Goal: Task Accomplishment & Management: Complete application form

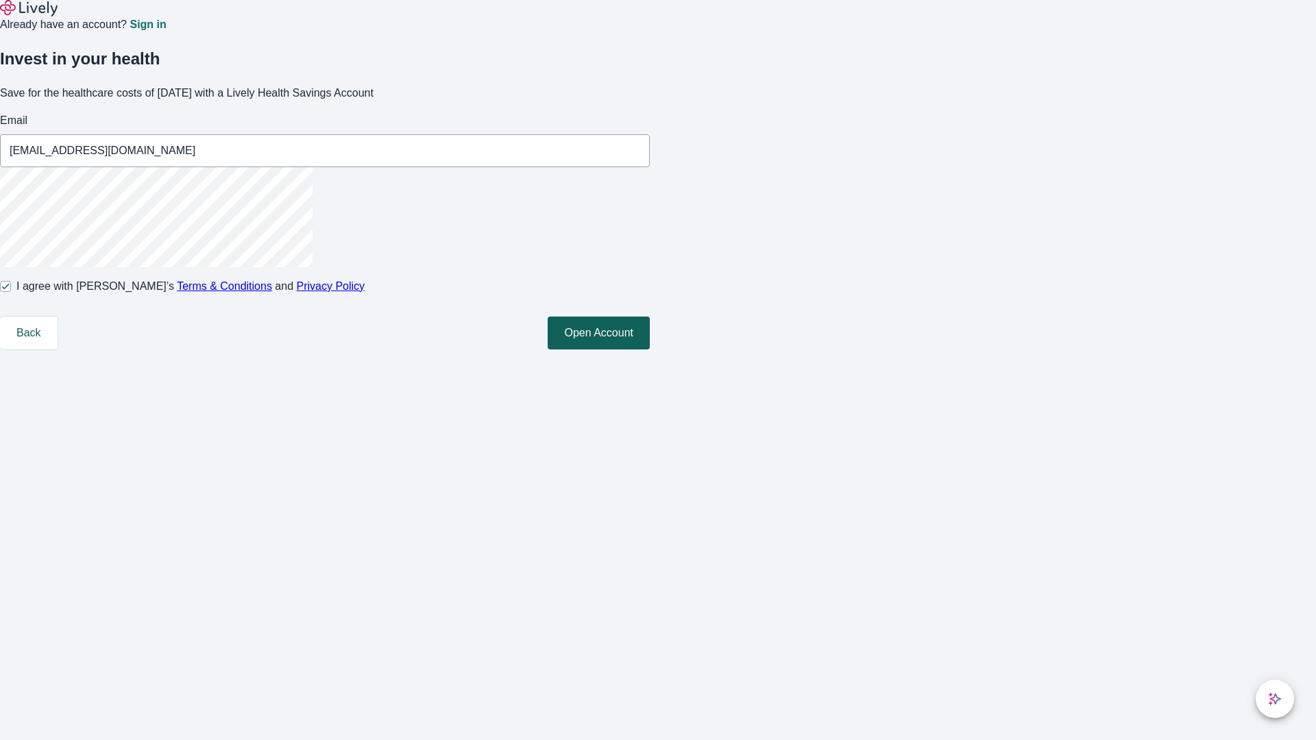
click at [650, 350] on button "Open Account" at bounding box center [599, 333] width 102 height 33
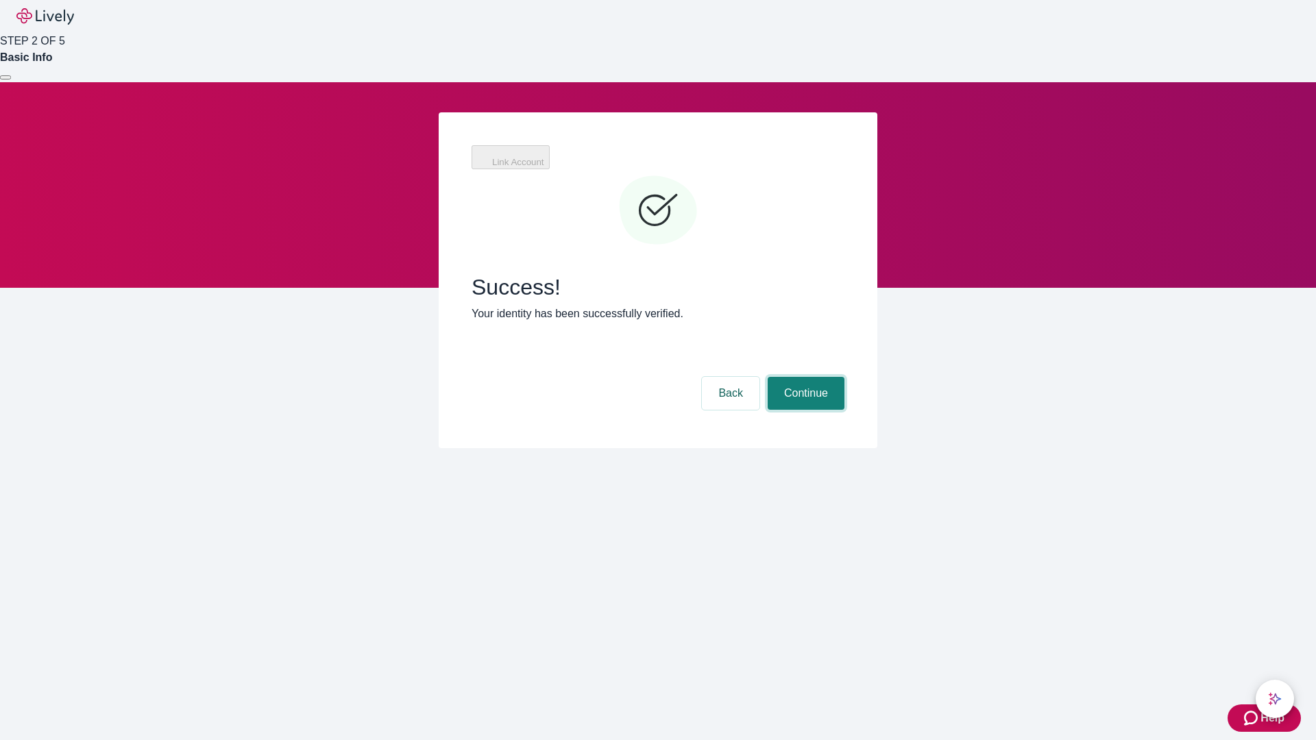
click at [804, 377] on button "Continue" at bounding box center [806, 393] width 77 height 33
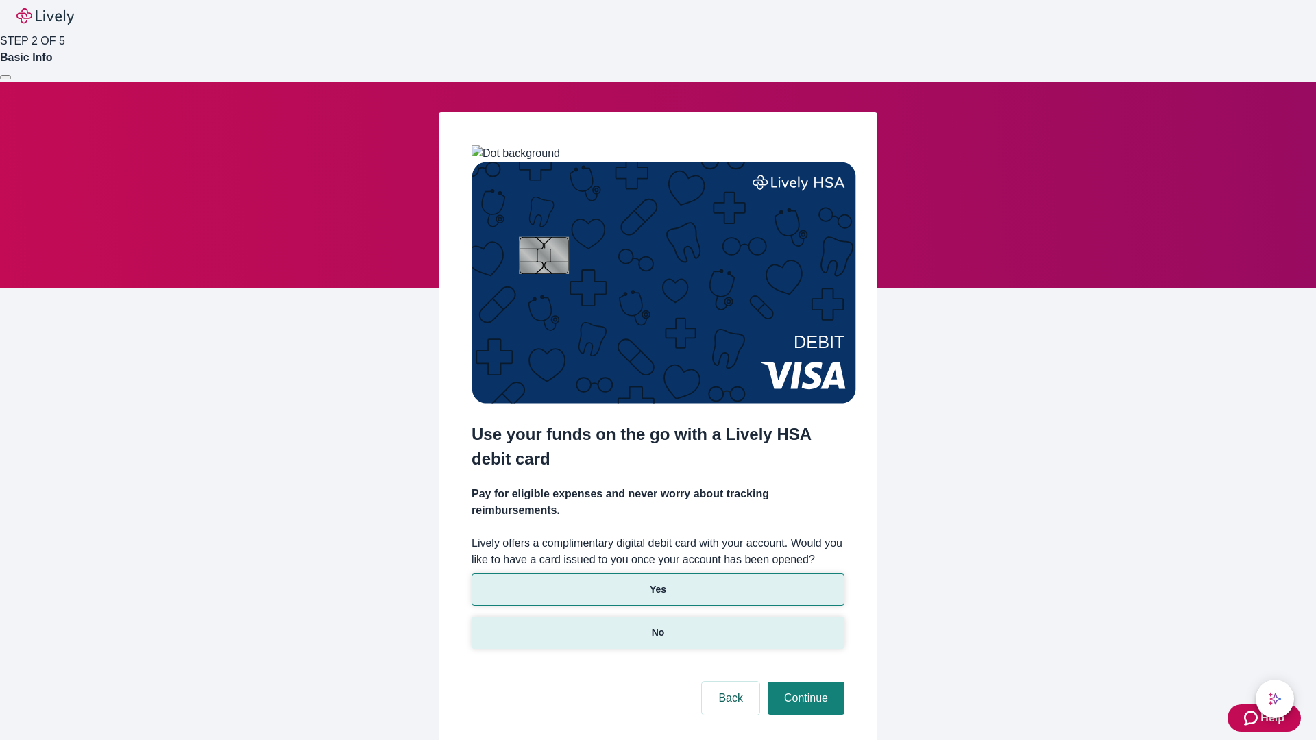
click at [657, 626] on p "No" at bounding box center [658, 633] width 13 height 14
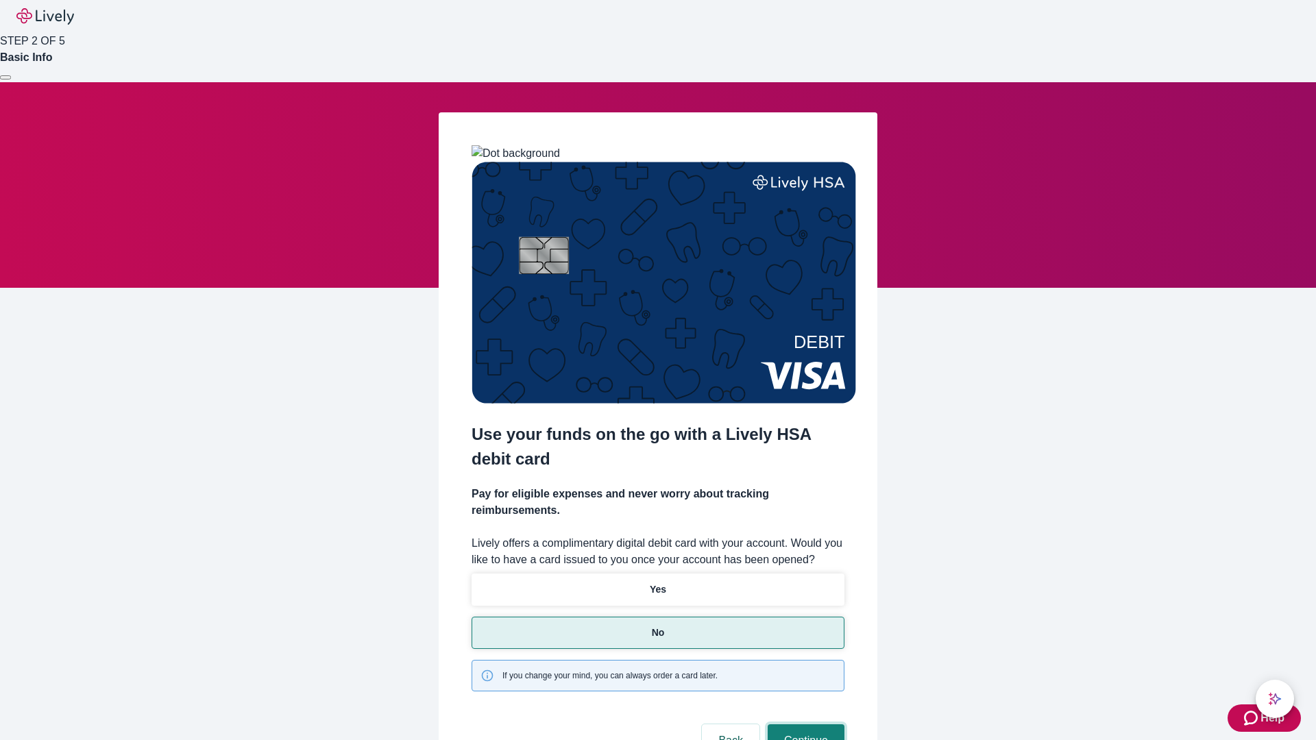
click at [804, 725] on button "Continue" at bounding box center [806, 741] width 77 height 33
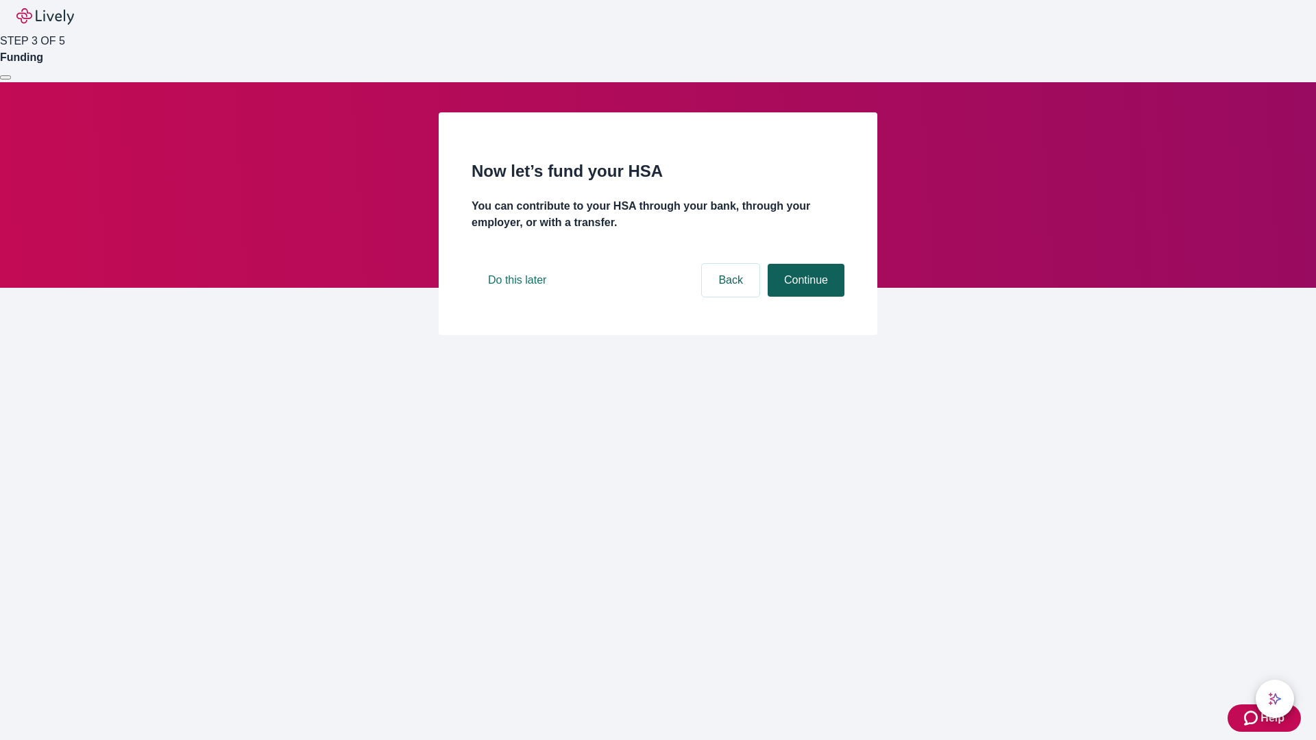
click at [804, 297] on button "Continue" at bounding box center [806, 280] width 77 height 33
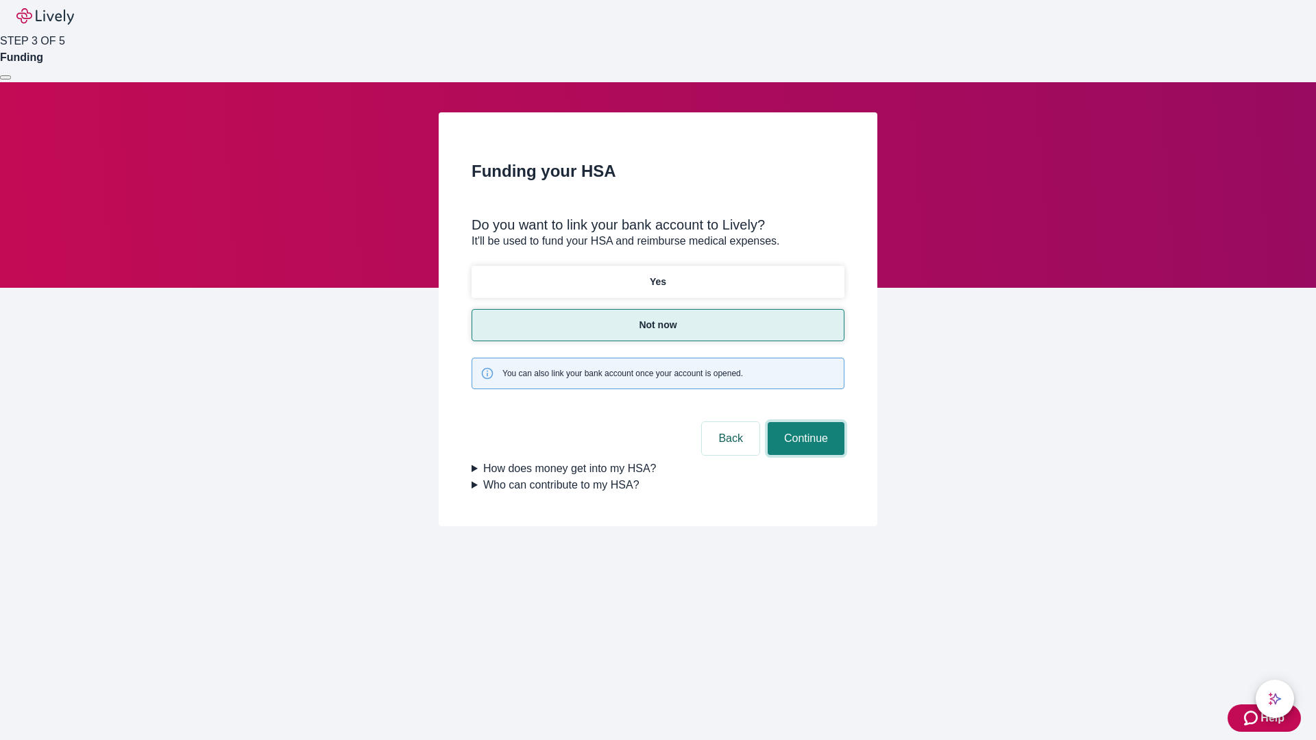
click at [804, 422] on button "Continue" at bounding box center [806, 438] width 77 height 33
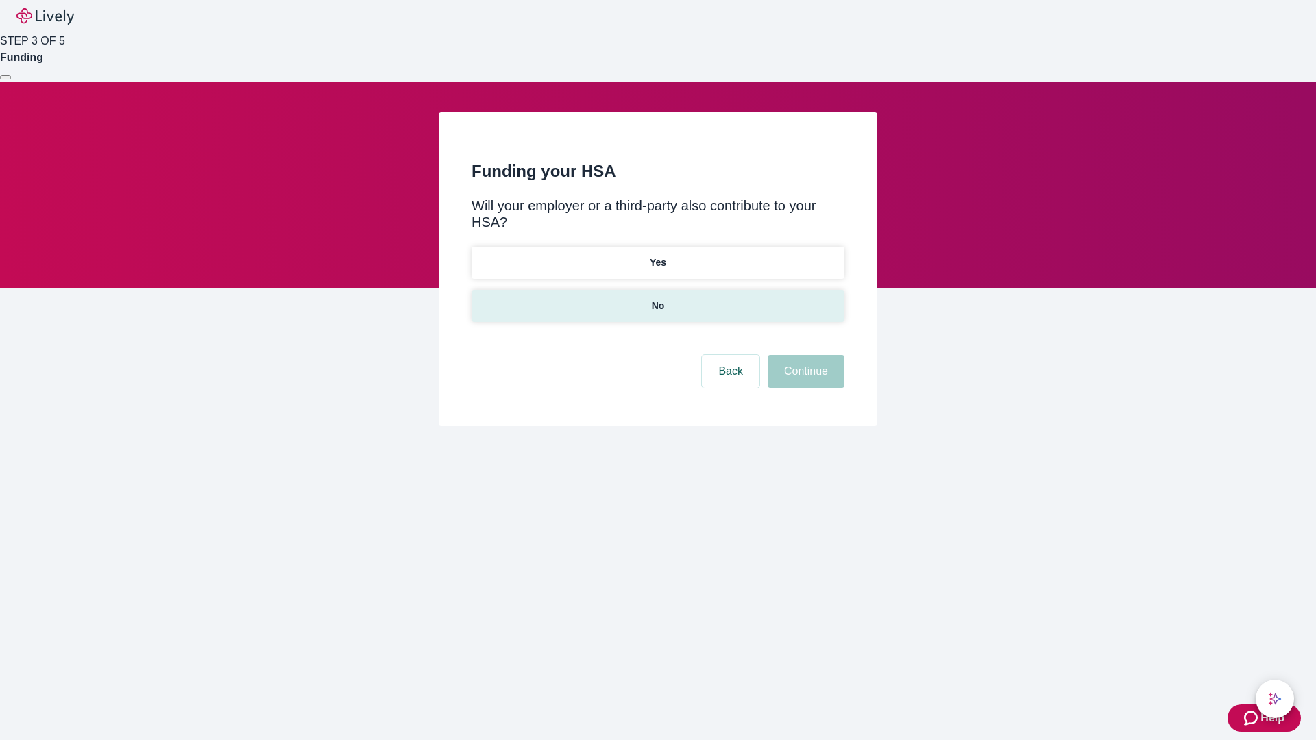
click at [657, 299] on p "No" at bounding box center [658, 306] width 13 height 14
click at [804, 355] on button "Continue" at bounding box center [806, 371] width 77 height 33
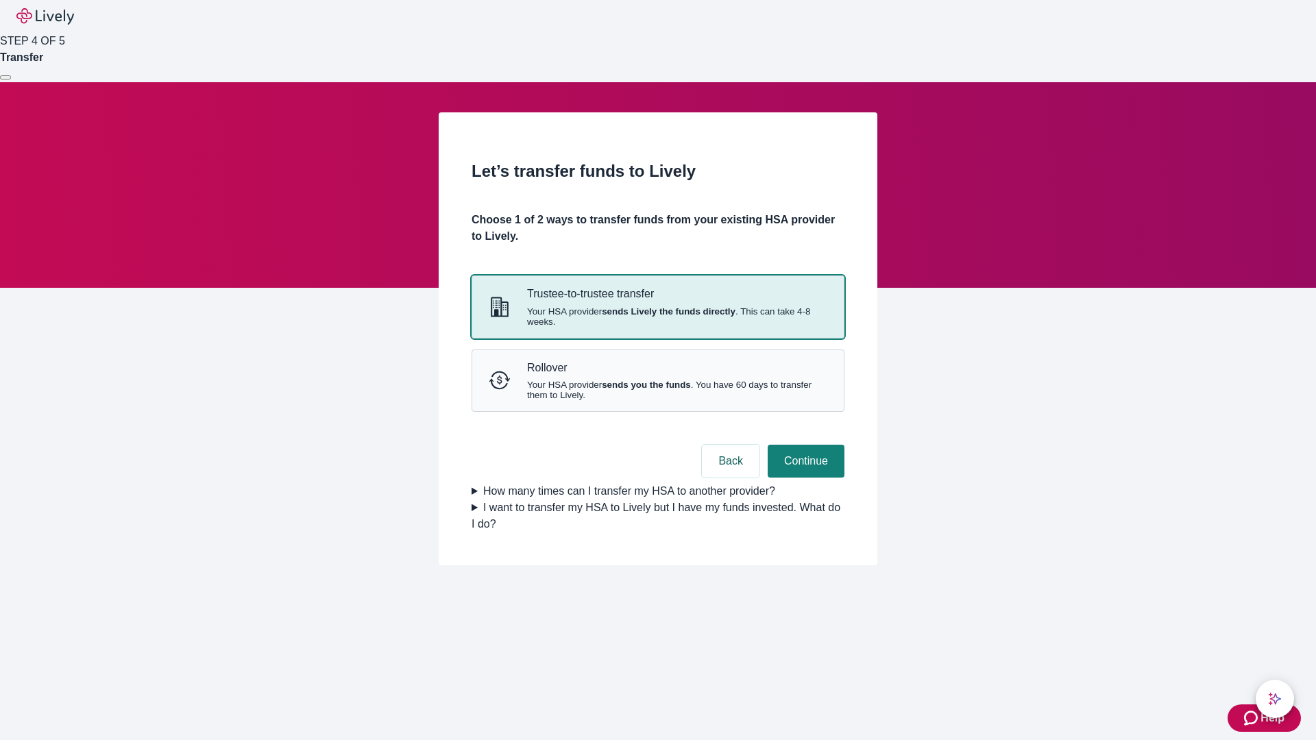
click at [657, 317] on strong "sends Lively the funds directly" at bounding box center [669, 311] width 134 height 10
click at [804, 478] on button "Continue" at bounding box center [806, 461] width 77 height 33
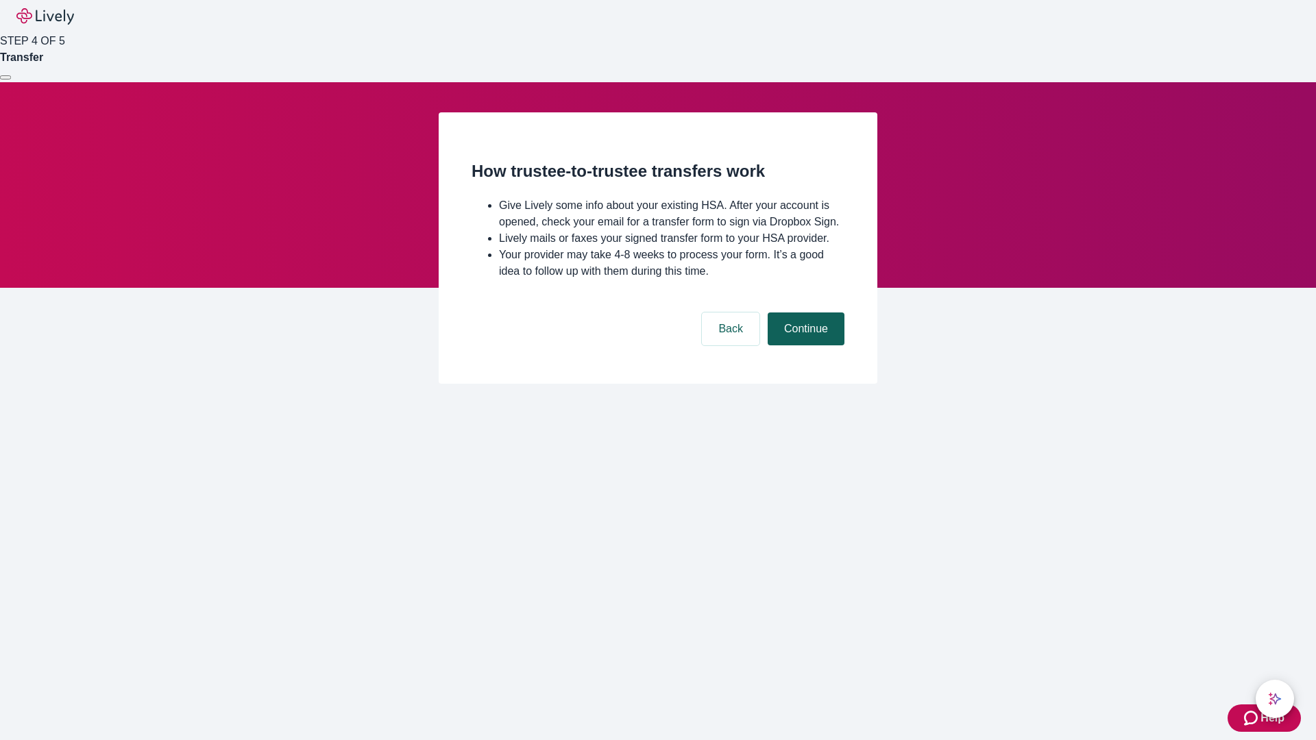
click at [804, 345] on button "Continue" at bounding box center [806, 329] width 77 height 33
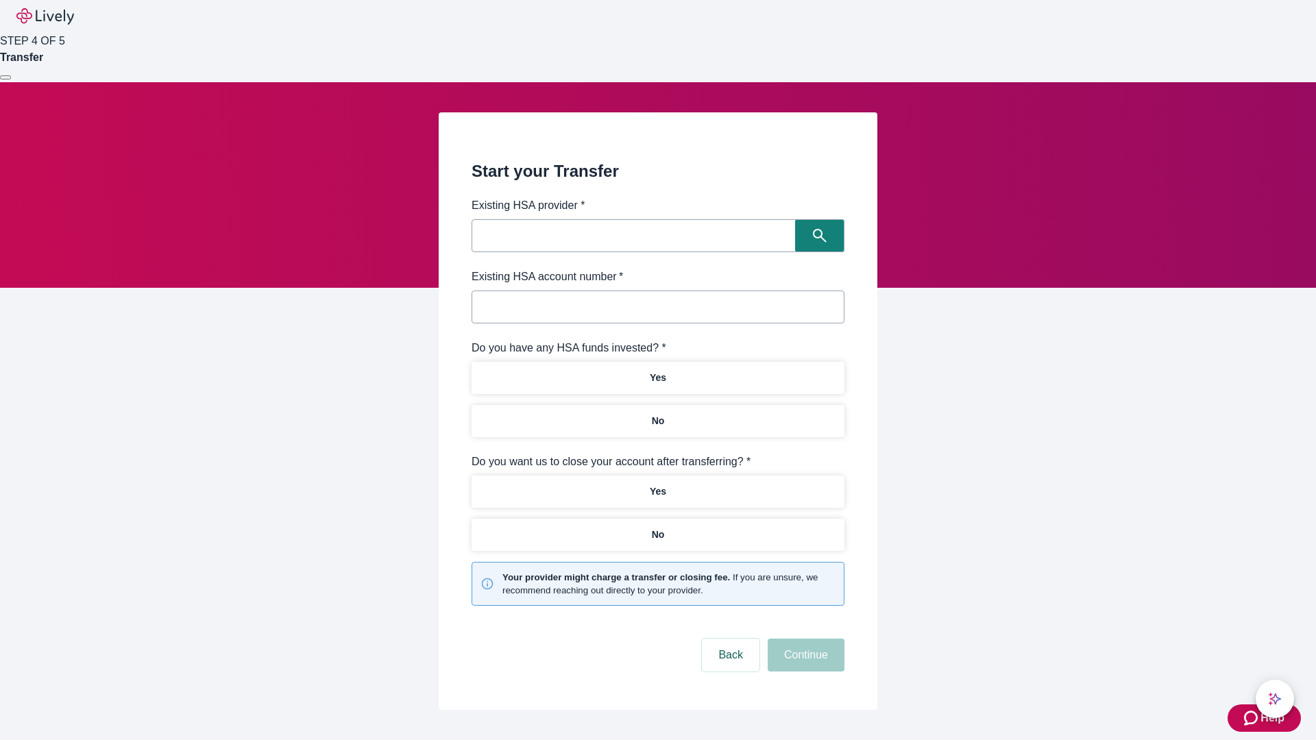
type input "Other"
